Goal: Transaction & Acquisition: Purchase product/service

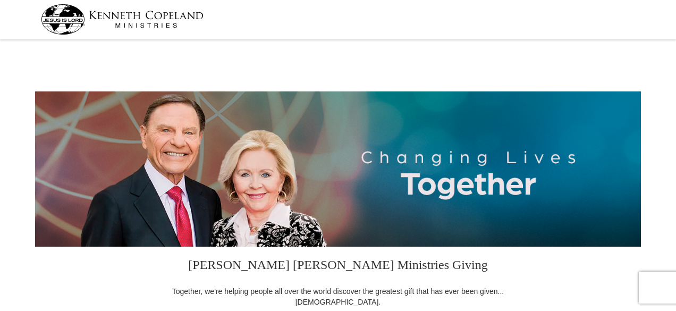
select select "FL"
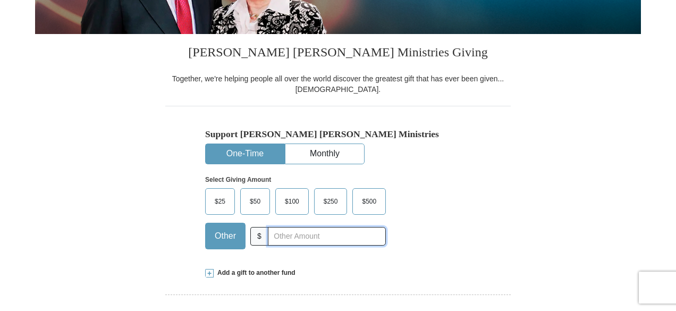
click at [278, 239] on input "text" at bounding box center [327, 236] width 118 height 19
type input "20"
click at [507, 201] on div "Support [PERSON_NAME] [PERSON_NAME] Ministries One-Time Monthly Select Giving A…" at bounding box center [337, 181] width 345 height 151
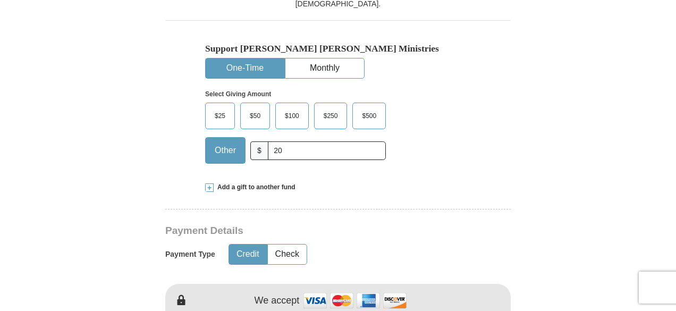
scroll to position [425, 0]
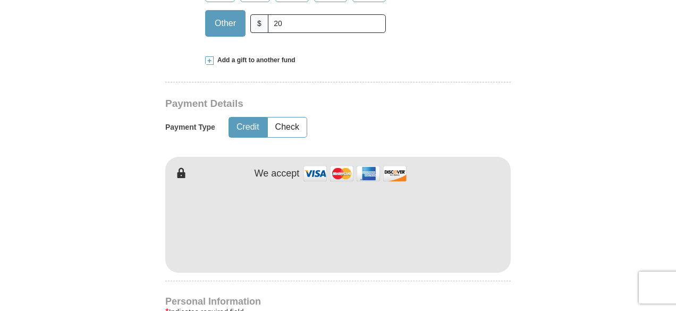
click at [61, 185] on form "[PERSON_NAME] [PERSON_NAME] Ministries Giving Together, we're helping people al…" at bounding box center [338, 193] width 606 height 1153
click at [71, 216] on form "[PERSON_NAME] [PERSON_NAME] Ministries Giving Together, we're helping people al…" at bounding box center [338, 193] width 606 height 1153
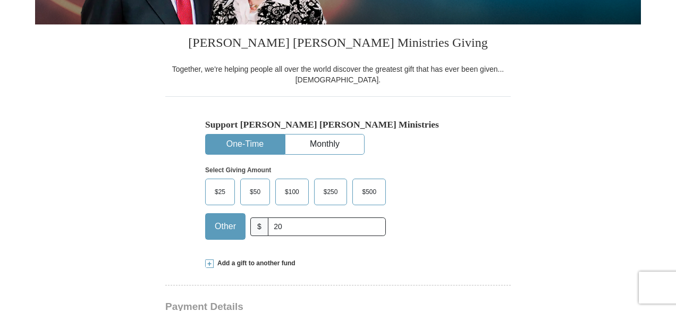
scroll to position [213, 0]
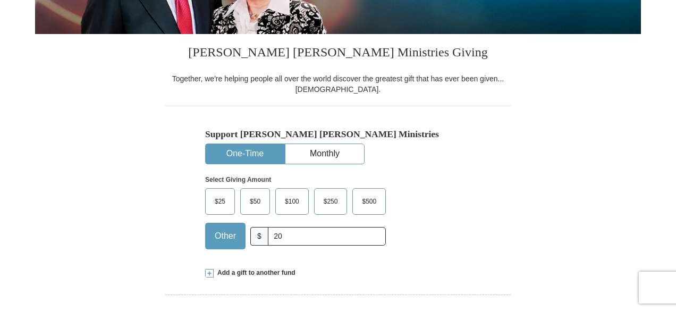
click at [495, 175] on div "Support [PERSON_NAME] [PERSON_NAME] Ministries One-Time Monthly Select Giving A…" at bounding box center [337, 181] width 345 height 151
click at [339, 151] on button "Monthly" at bounding box center [324, 154] width 79 height 20
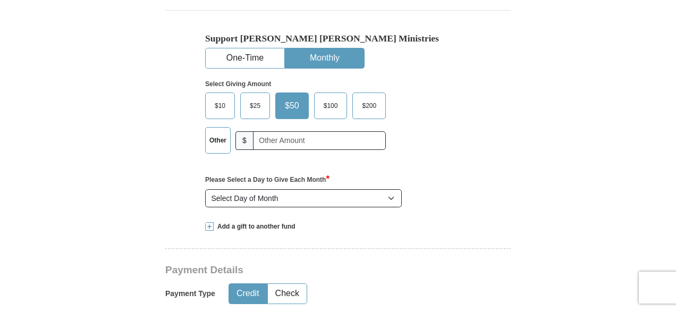
scroll to position [319, 0]
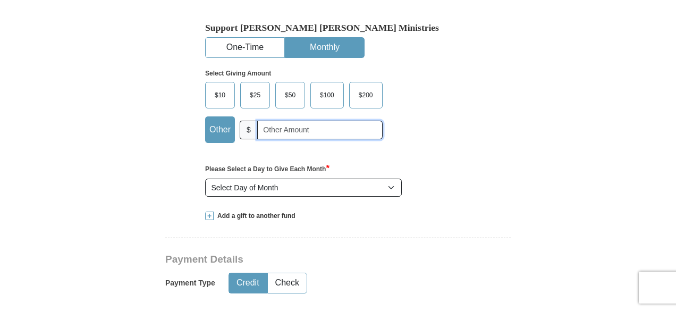
click at [288, 134] on input "text" at bounding box center [319, 130] width 125 height 19
type input "20"
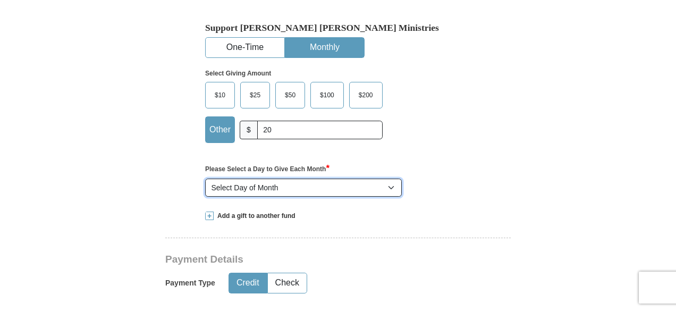
click at [275, 182] on select "Select Day of Month 1 2 3 4 5 6 7 8 9 10 11 12 13 14 15 16 17 18 19 20 21 22 23…" at bounding box center [303, 188] width 197 height 18
click at [317, 184] on select "Select Day of Month 1 2 3 4 5 6 7 8 9 10 11 12 13 14 15 16 17 18 19 20 21 22 23…" at bounding box center [303, 188] width 197 height 18
select select "8"
click at [205, 179] on select "Select Day of Month 1 2 3 4 5 6 7 8 9 10 11 12 13 14 15 16 17 18 19 20 21 22 23…" at bounding box center [303, 188] width 197 height 18
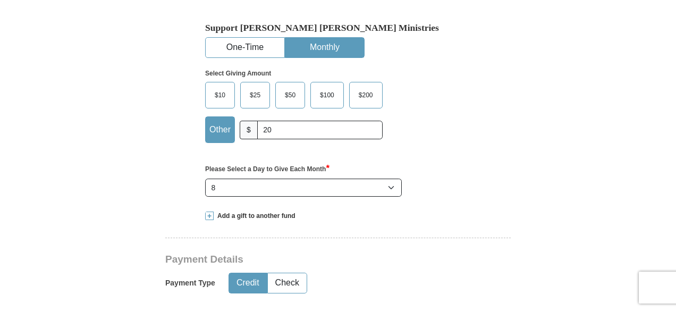
click at [435, 150] on div "Select Giving Amount Amount must be a valid number The total gift cannot be les…" at bounding box center [338, 104] width 266 height 93
click at [368, 219] on div "Add a gift to another fund" at bounding box center [338, 215] width 266 height 9
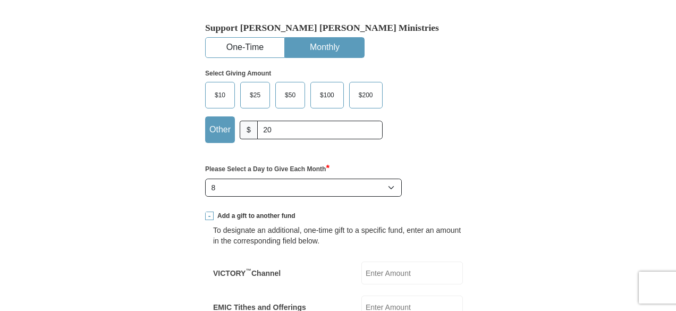
scroll to position [425, 0]
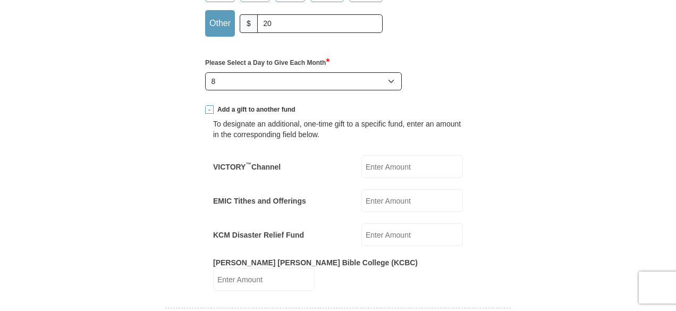
click at [209, 106] on span at bounding box center [209, 109] width 9 height 9
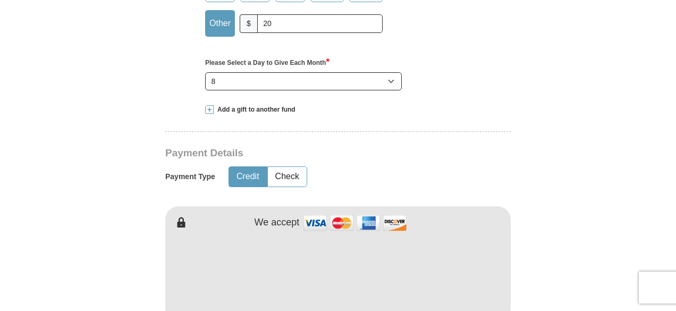
click at [410, 151] on h3 "Payment Details" at bounding box center [300, 153] width 271 height 12
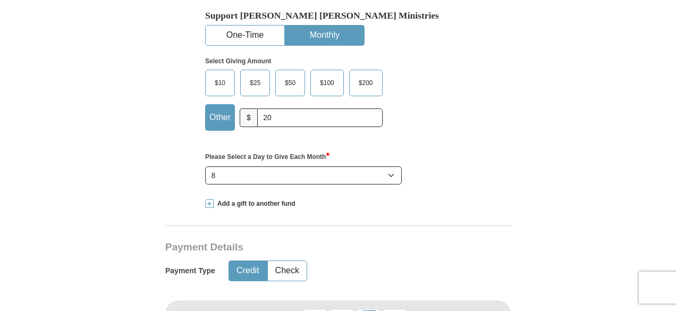
scroll to position [319, 0]
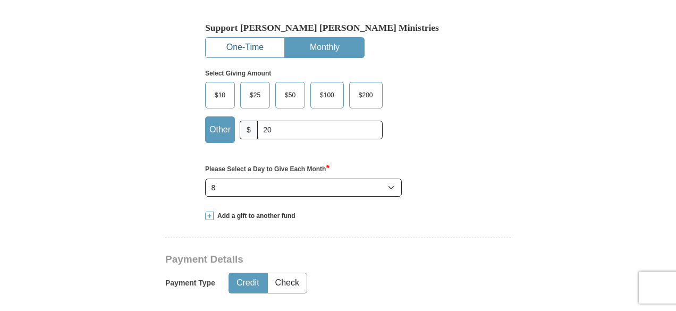
click at [250, 41] on button "One-Time" at bounding box center [245, 48] width 79 height 20
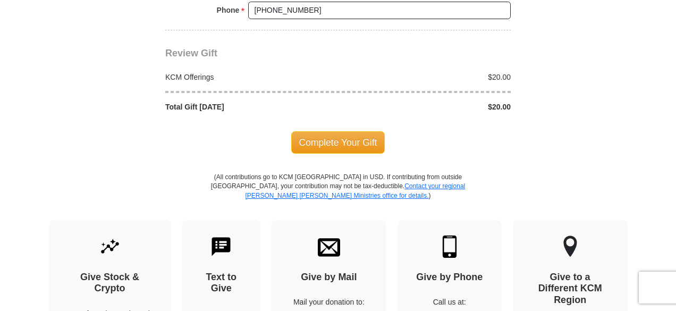
scroll to position [956, 0]
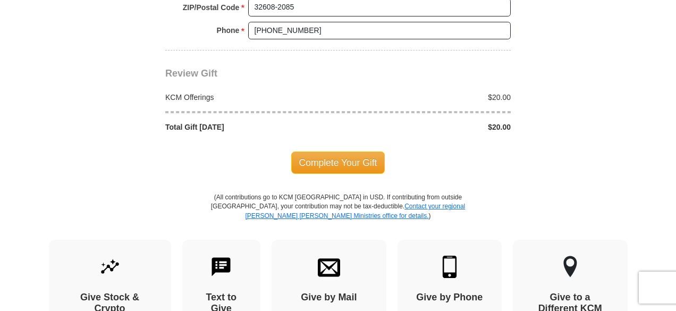
click at [343, 154] on span "Complete Your Gift" at bounding box center [338, 162] width 94 height 22
